Goal: Navigation & Orientation: Find specific page/section

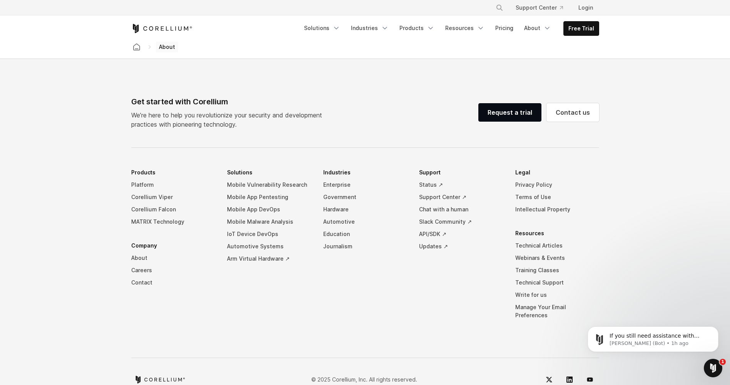
scroll to position [1268, 0]
click at [147, 262] on link "Careers" at bounding box center [173, 268] width 84 height 12
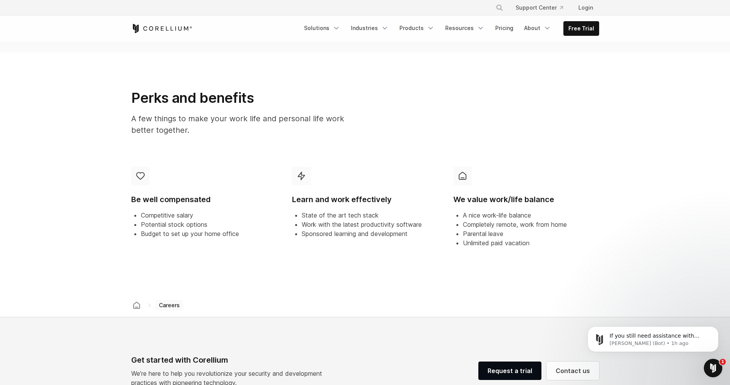
scroll to position [250, 0]
